Goal: Information Seeking & Learning: Check status

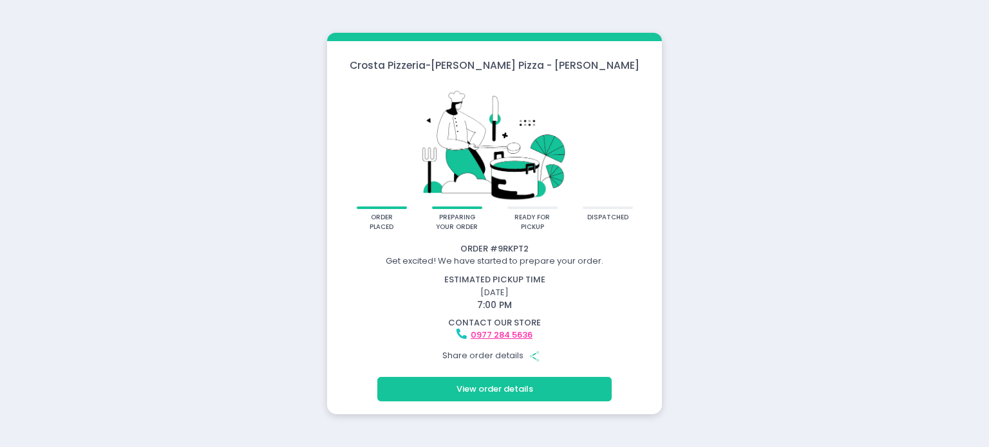
click at [706, 309] on div "Crosta Pizzeria - Crosta Pizza - Salcedo order placed preparing your order read…" at bounding box center [494, 223] width 989 height 447
click at [518, 399] on button "View order details" at bounding box center [494, 389] width 234 height 24
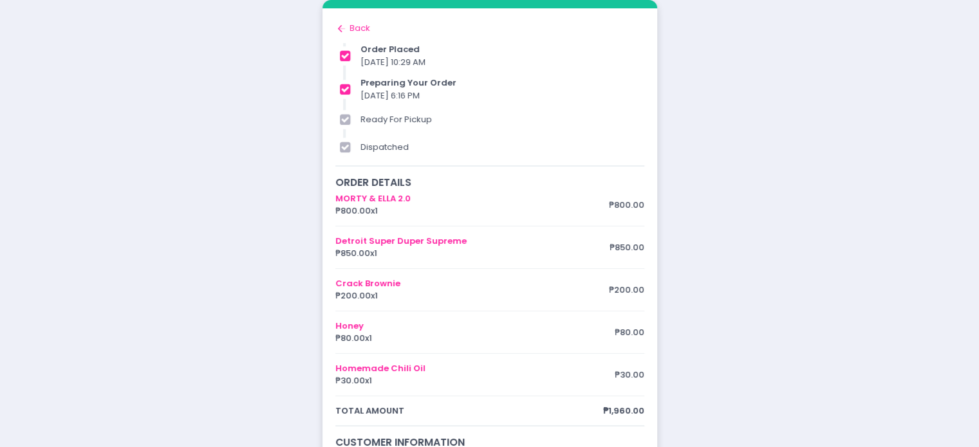
scroll to position [176, 0]
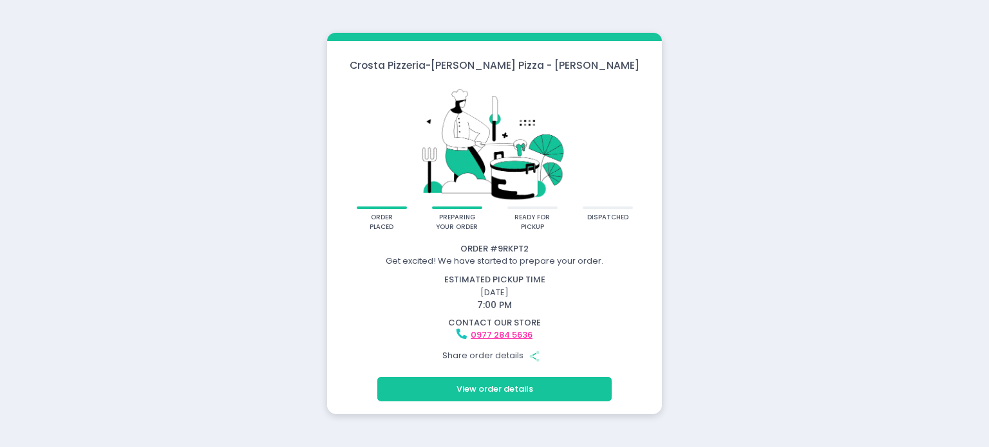
click at [734, 108] on div "Crosta Pizzeria - Crosta Pizza - Salcedo order placed preparing your order read…" at bounding box center [494, 223] width 989 height 447
drag, startPoint x: 498, startPoint y: 391, endPoint x: 297, endPoint y: 295, distance: 222.3
click at [297, 295] on div "Crosta Pizzeria - Crosta Pizza - Salcedo order placed preparing your order read…" at bounding box center [494, 223] width 989 height 447
click at [211, 124] on div "[PERSON_NAME] Pizzeria - [PERSON_NAME] Pizza - [PERSON_NAME] order placed prepa…" at bounding box center [494, 223] width 989 height 447
click at [819, 339] on div "[PERSON_NAME] Pizzeria - [PERSON_NAME] Pizza - [PERSON_NAME] order placed prepa…" at bounding box center [494, 223] width 989 height 447
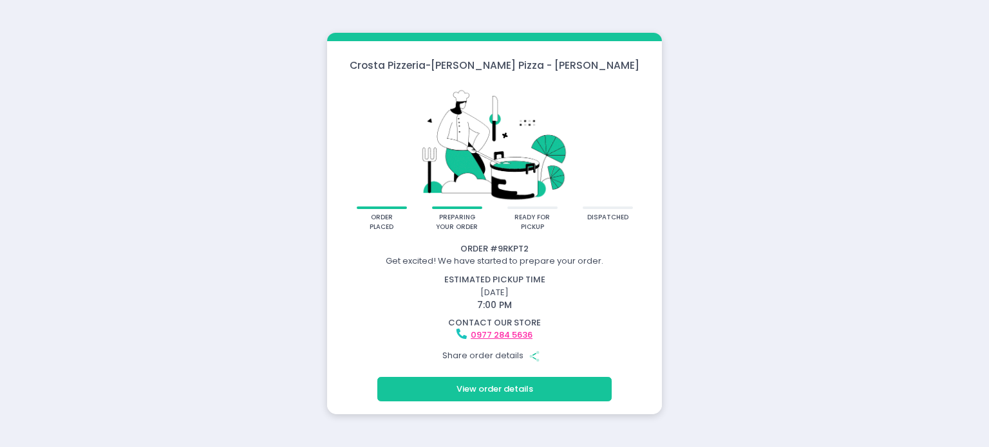
click at [819, 339] on div "Crosta Pizzeria - Crosta Pizza - Salcedo order placed preparing your order read…" at bounding box center [494, 223] width 989 height 447
click at [816, 318] on div "Crosta Pizzeria - Crosta Pizza - Salcedo order placed preparing your order read…" at bounding box center [494, 223] width 989 height 447
